Goal: Task Accomplishment & Management: Use online tool/utility

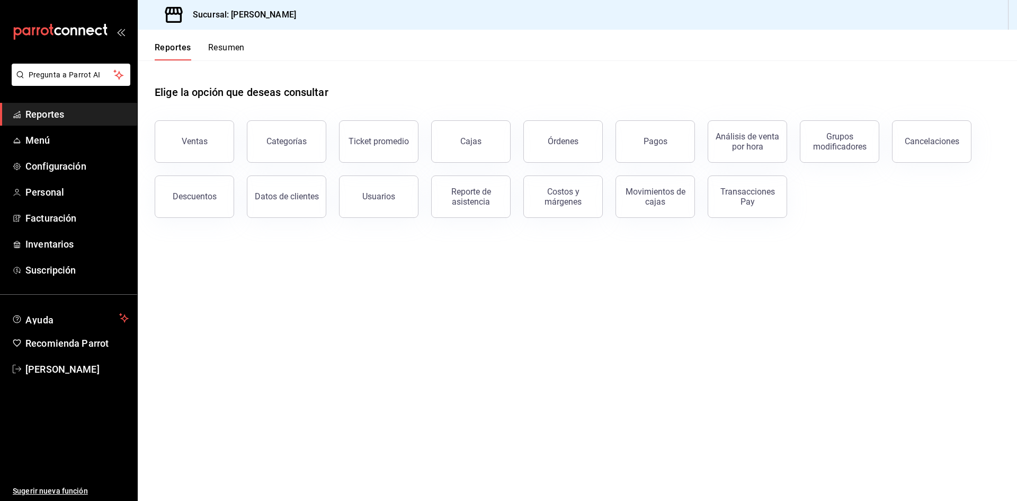
click at [238, 46] on button "Resumen" at bounding box center [226, 51] width 37 height 18
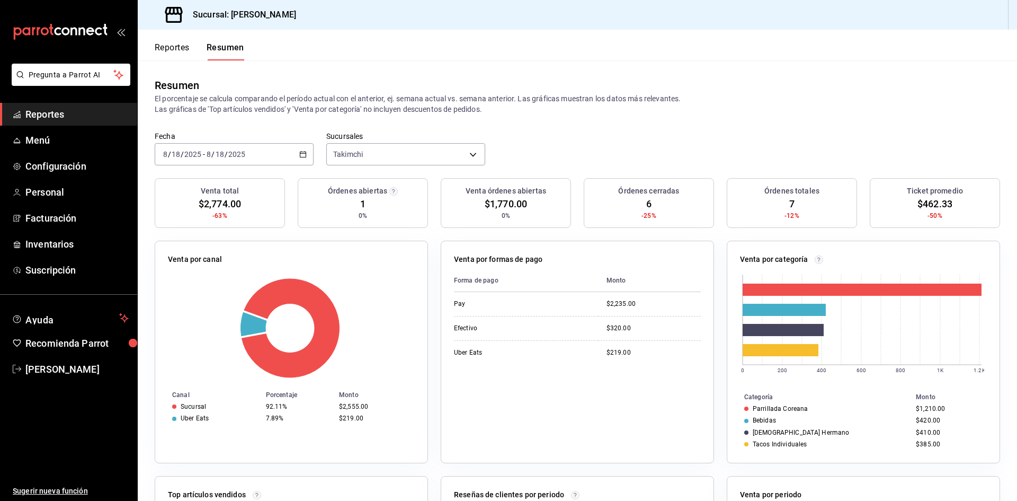
click at [187, 48] on button "Reportes" at bounding box center [172, 51] width 35 height 18
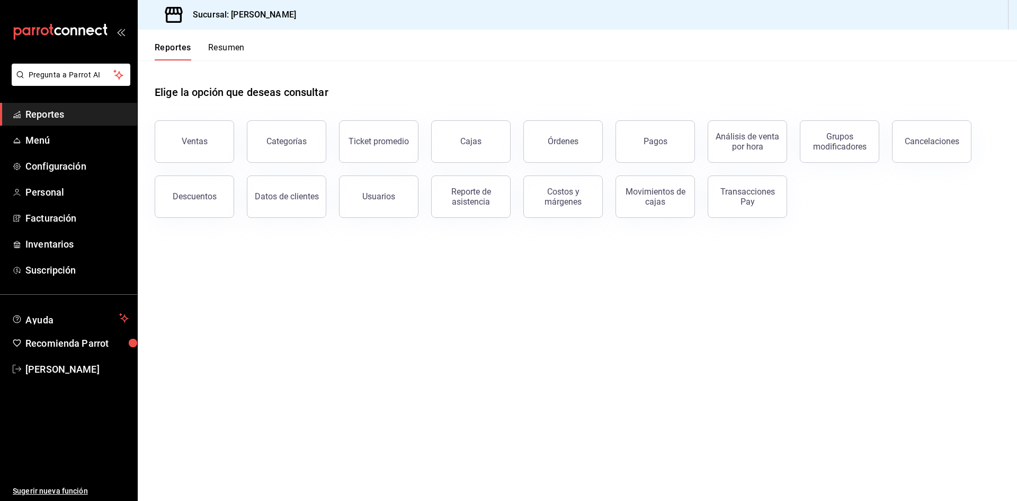
click at [563, 140] on div "Órdenes" at bounding box center [563, 141] width 31 height 10
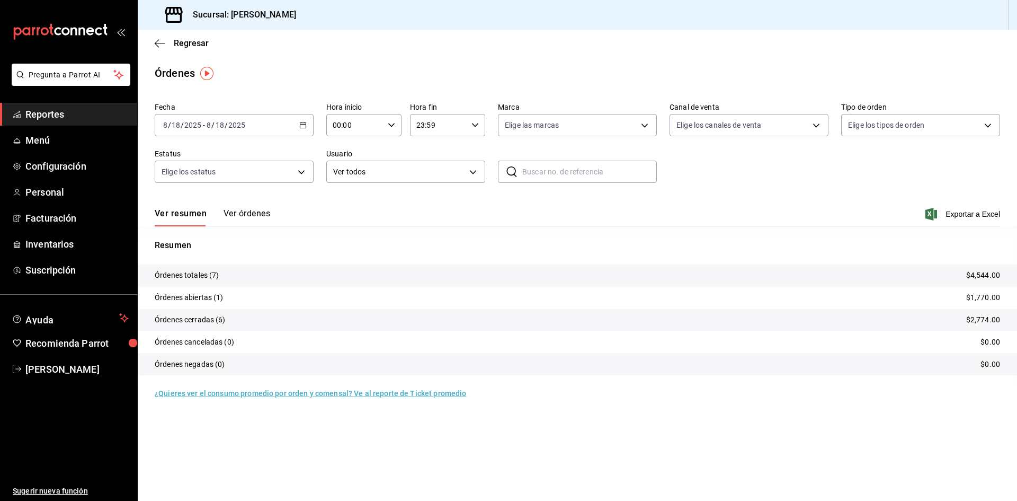
click at [239, 215] on button "Ver órdenes" at bounding box center [247, 217] width 47 height 18
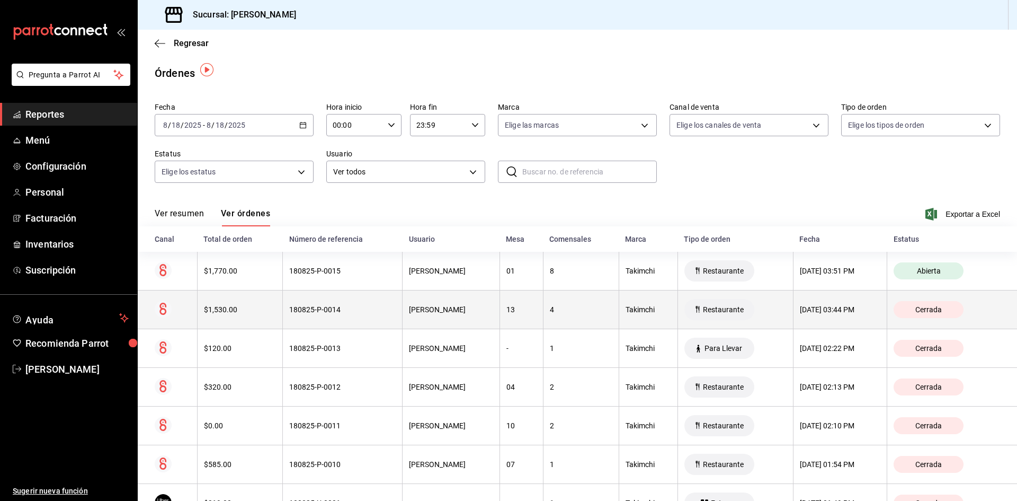
scroll to position [43, 0]
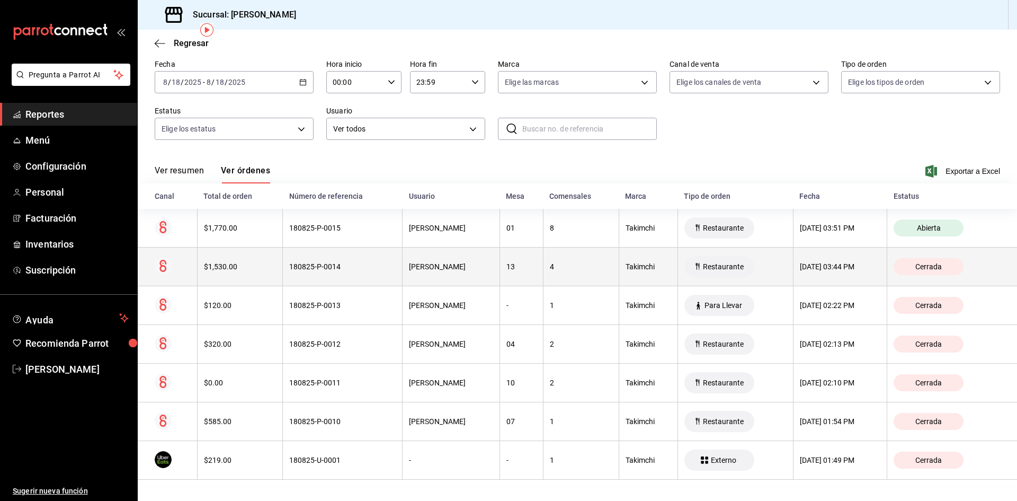
click at [418, 265] on div "[PERSON_NAME]" at bounding box center [451, 266] width 84 height 8
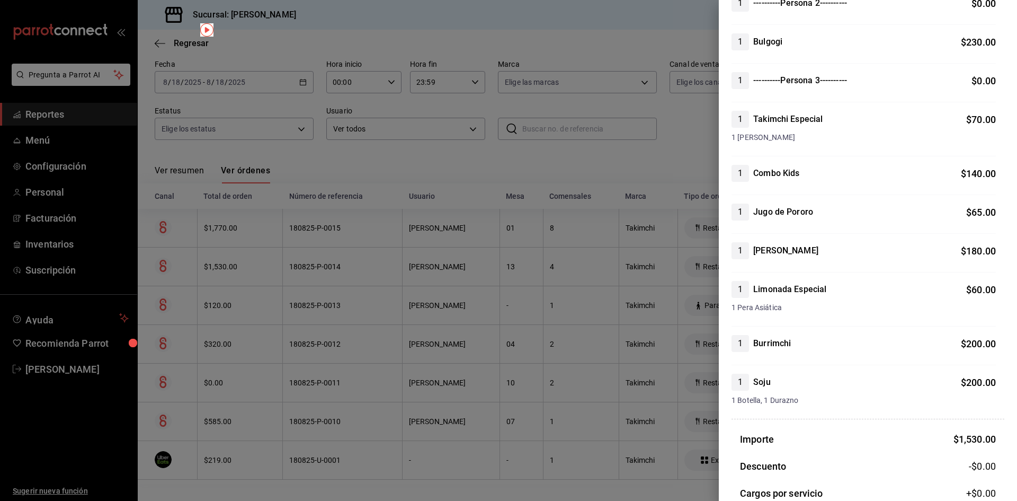
scroll to position [530, 0]
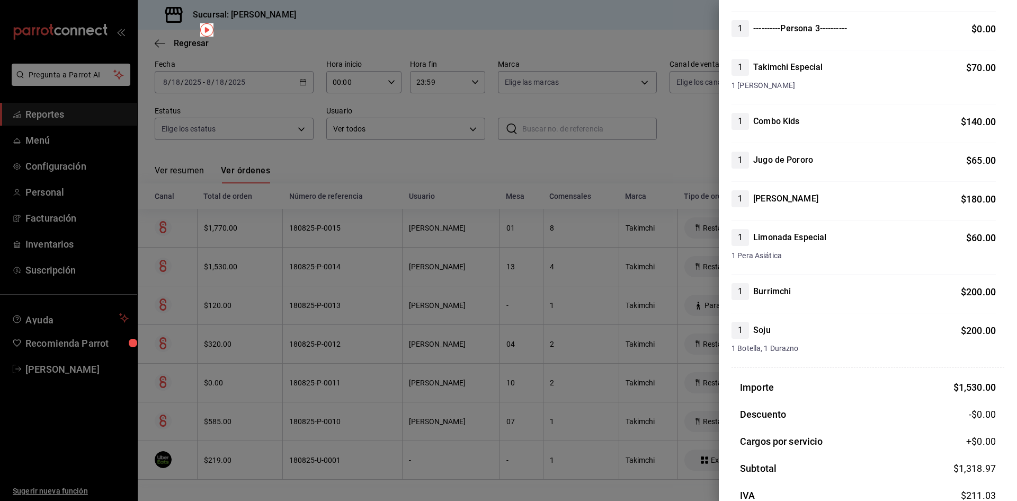
click at [635, 293] on div at bounding box center [508, 250] width 1017 height 501
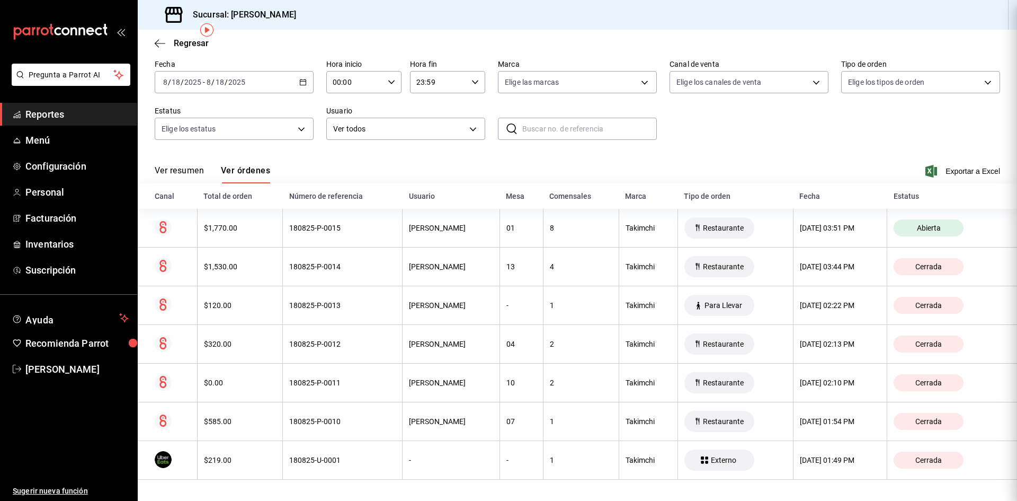
scroll to position [0, 0]
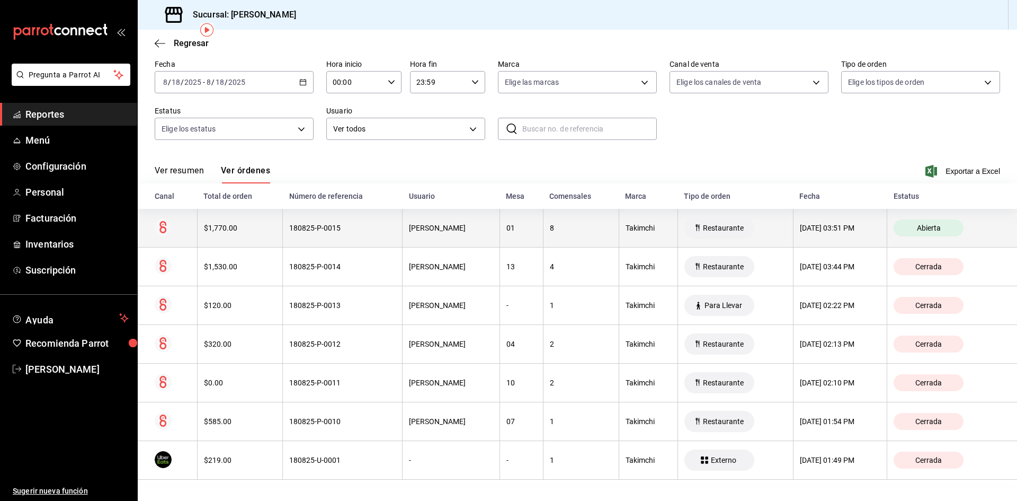
click at [373, 228] on div "180825-P-0015" at bounding box center [342, 228] width 107 height 8
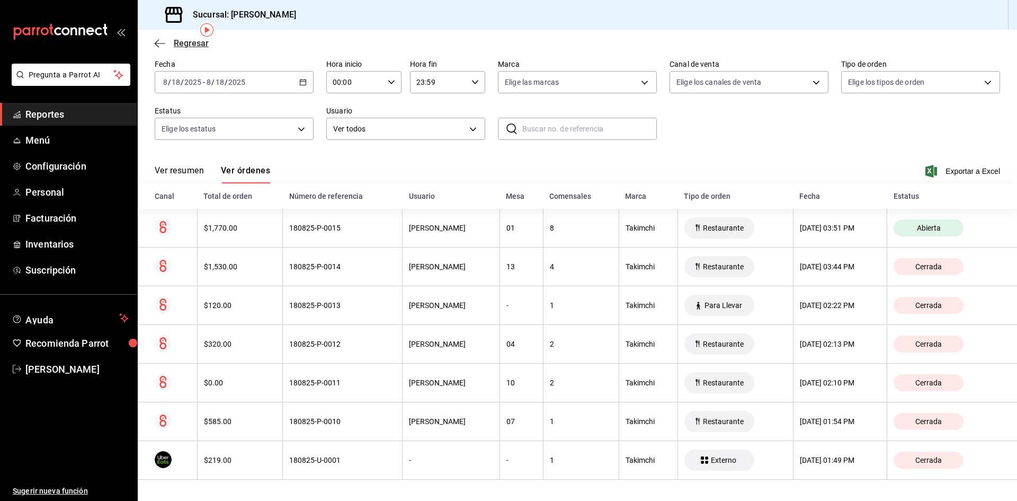
click at [163, 44] on icon "button" at bounding box center [160, 44] width 11 height 10
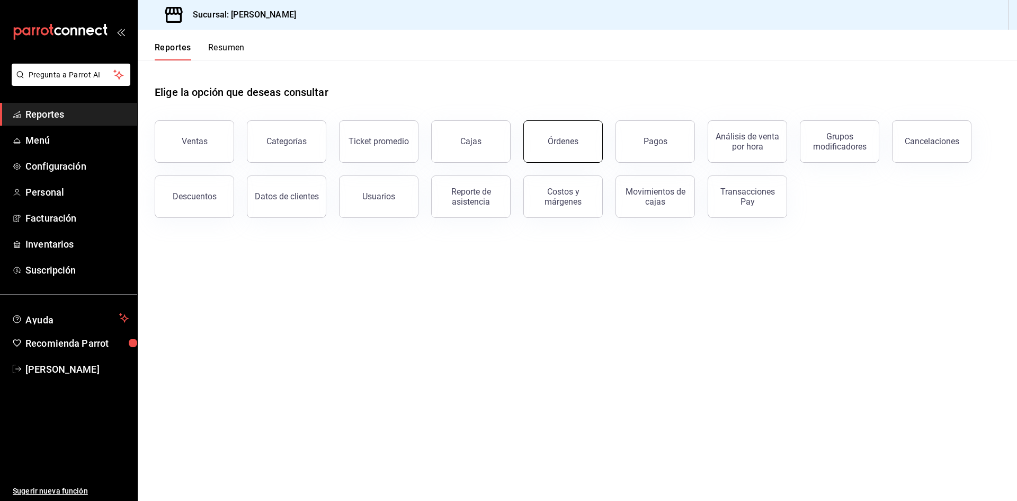
click at [577, 139] on div "Órdenes" at bounding box center [563, 141] width 31 height 10
